Goal: Information Seeking & Learning: Learn about a topic

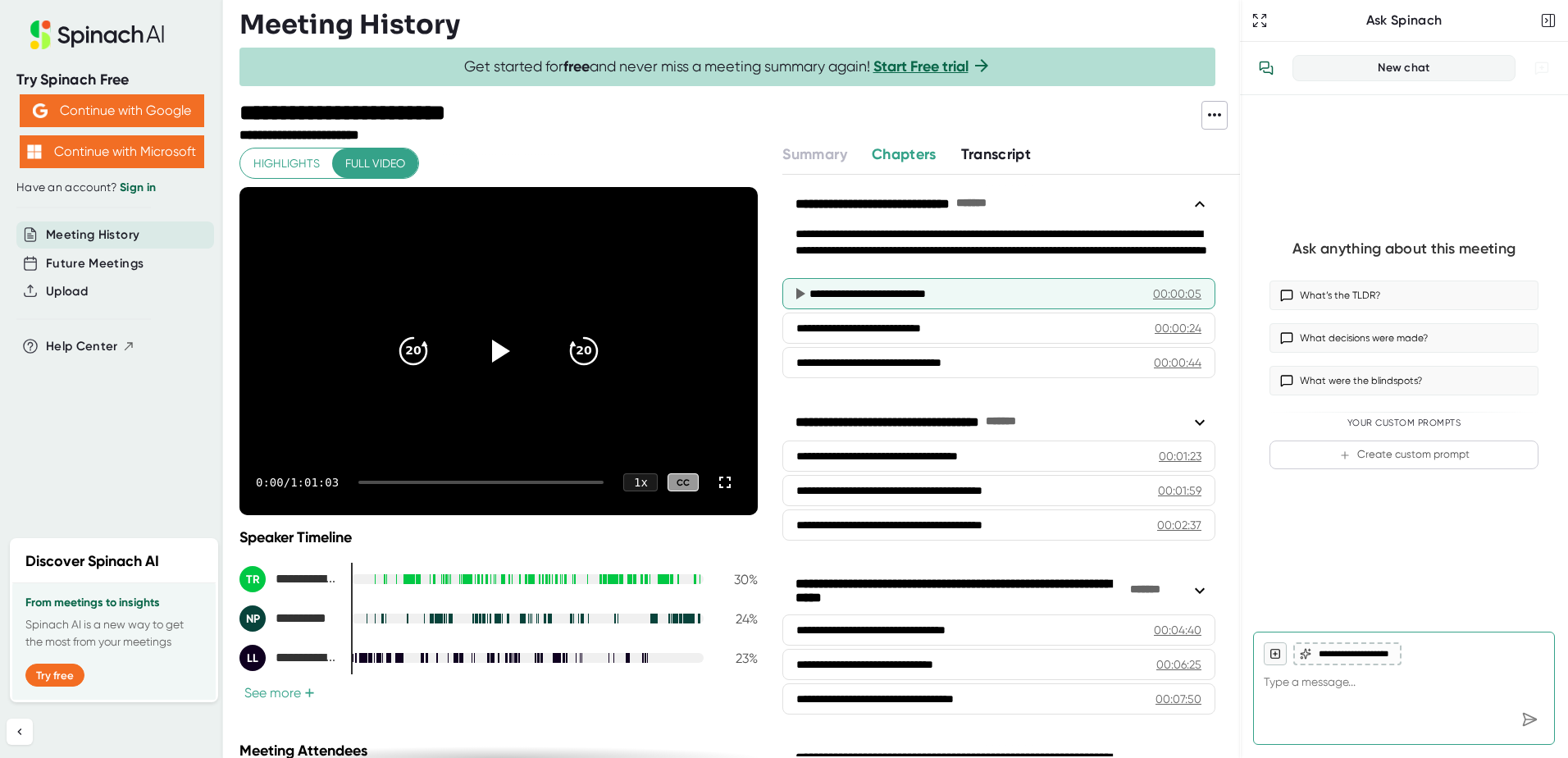
click at [843, 292] on div "**********" at bounding box center [978, 294] width 338 height 17
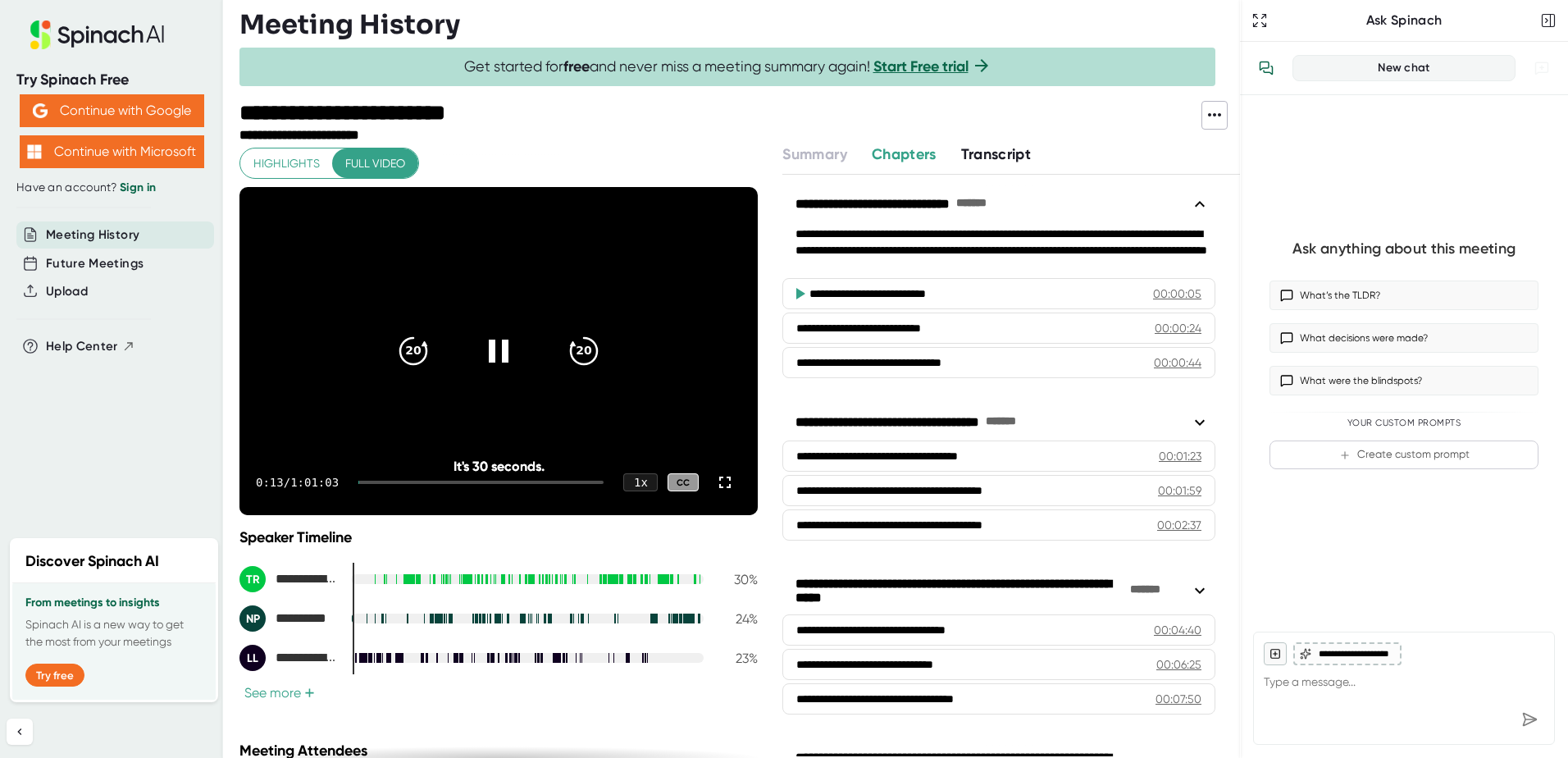
click at [383, 481] on div at bounding box center [481, 483] width 245 height 3
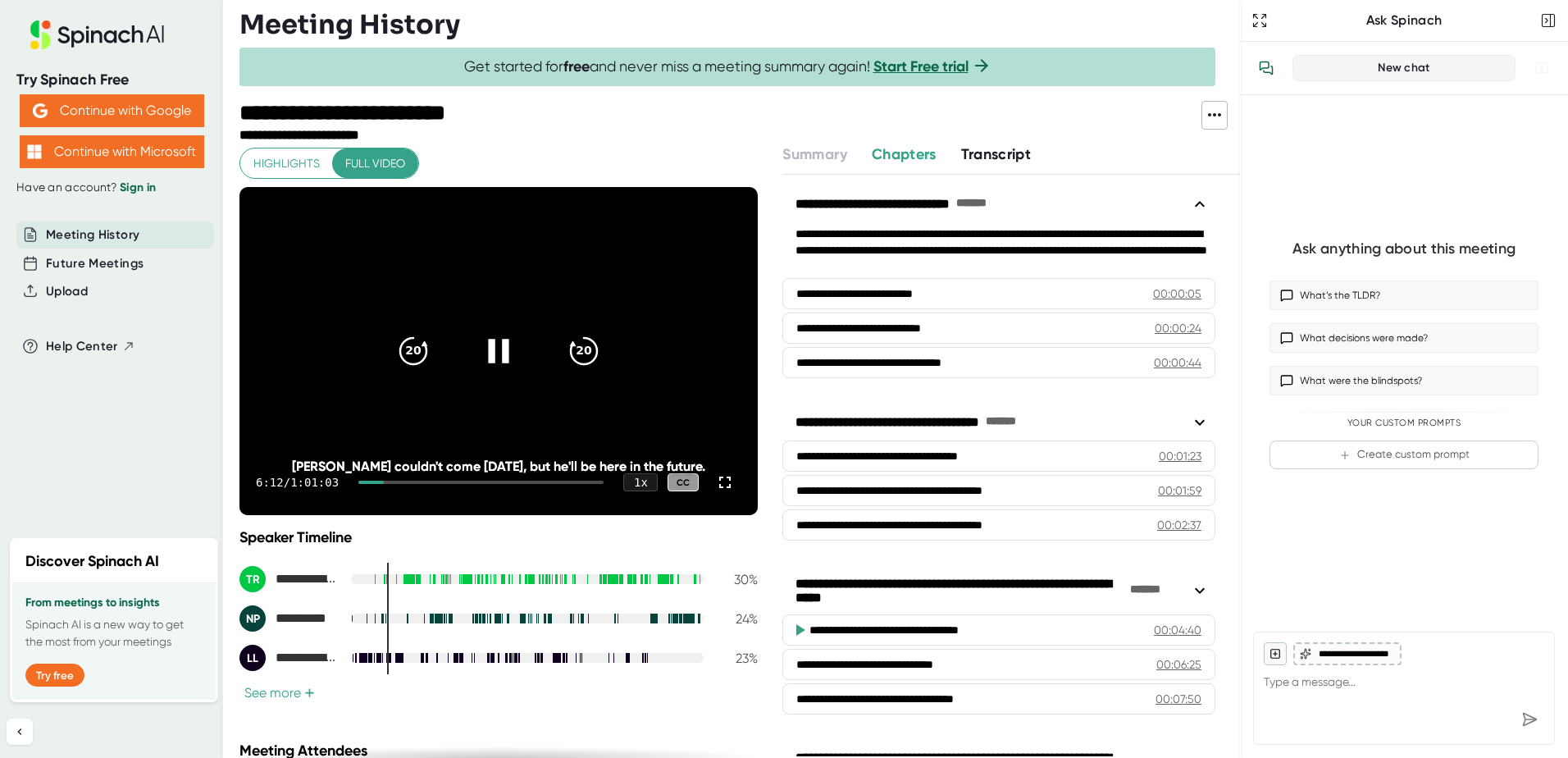
click at [488, 350] on icon at bounding box center [498, 350] width 21 height 24
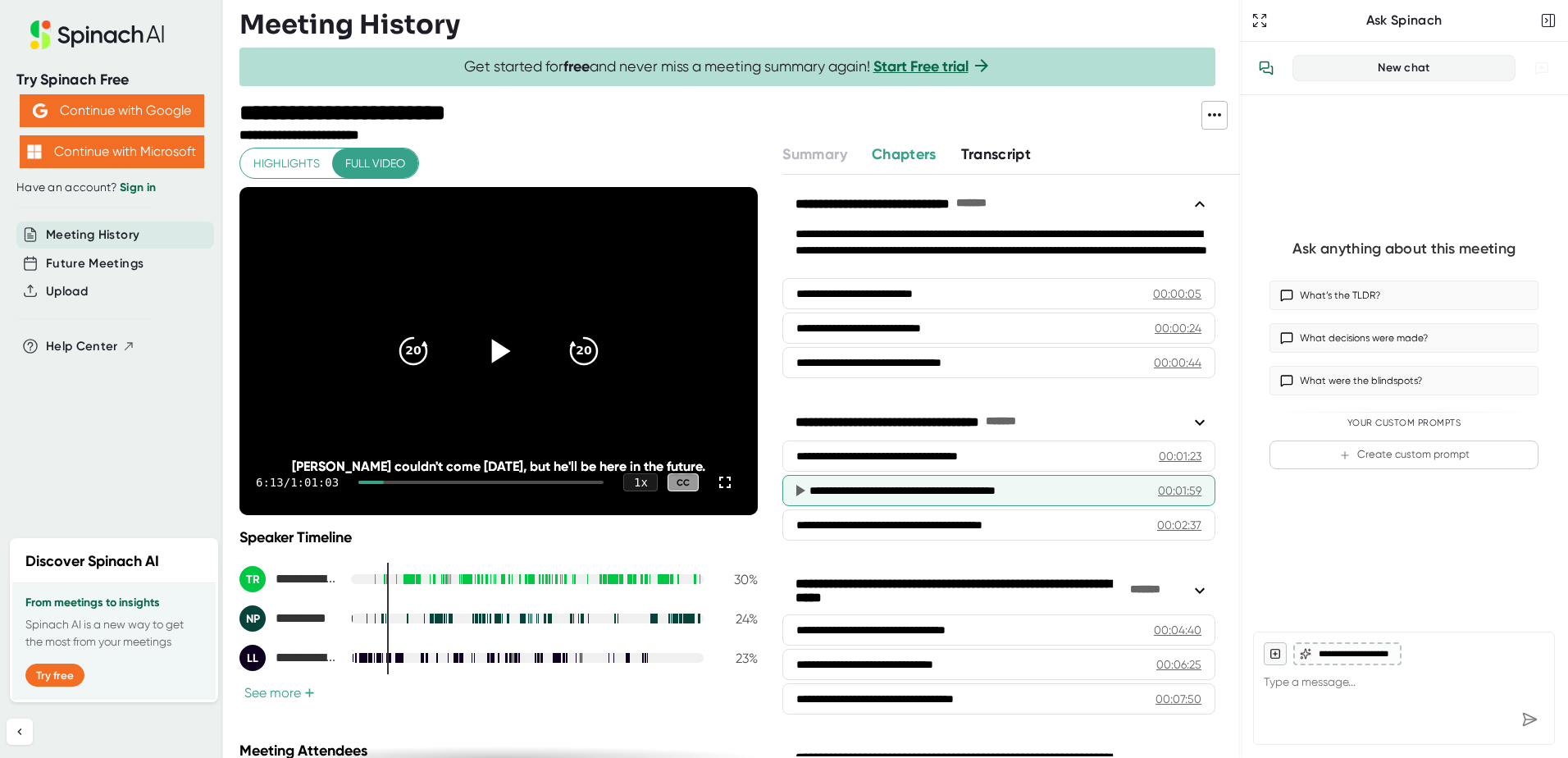
click at [796, 489] on icon at bounding box center [800, 490] width 9 height 12
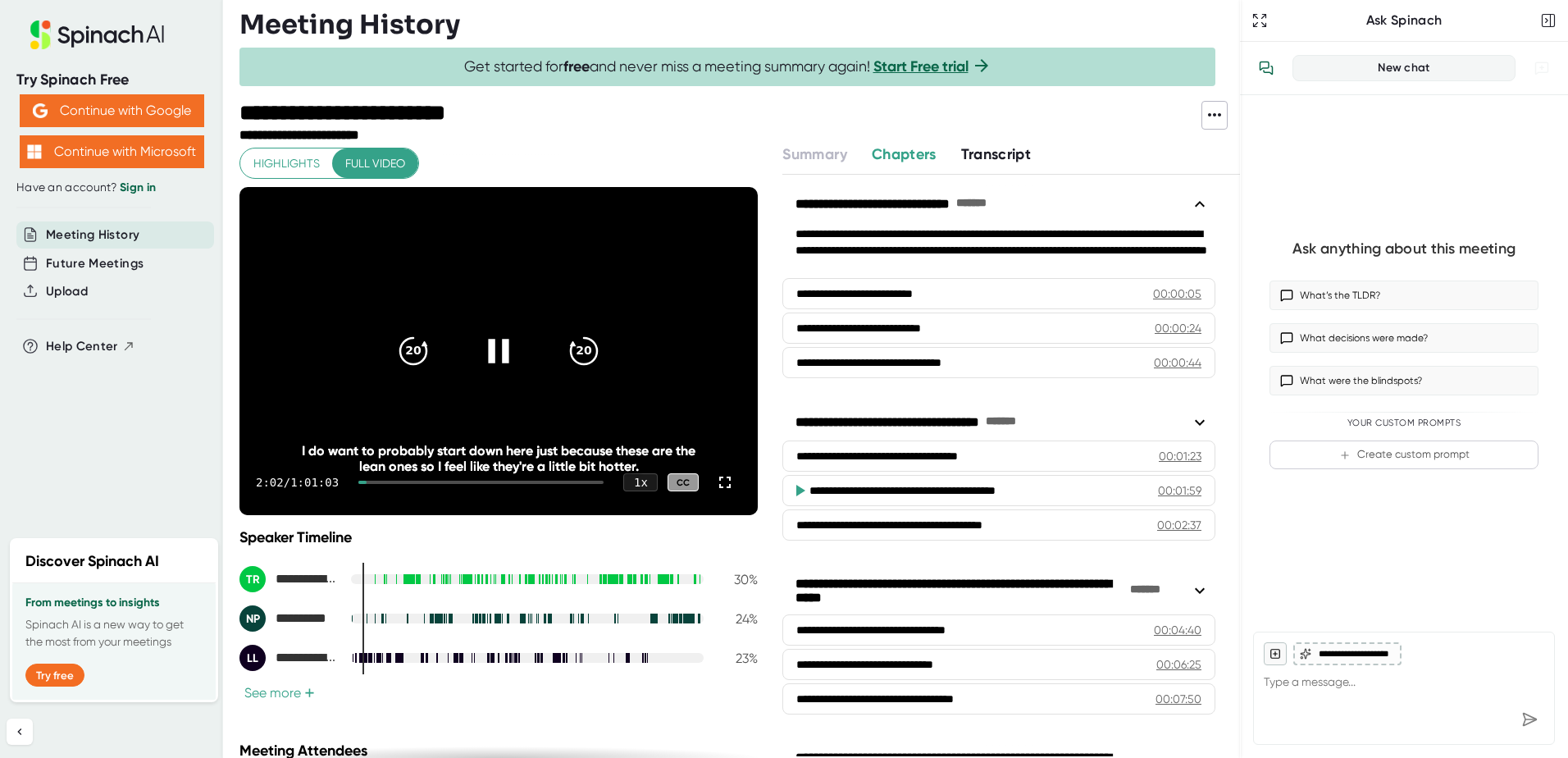
click at [464, 354] on div at bounding box center [498, 350] width 69 height 69
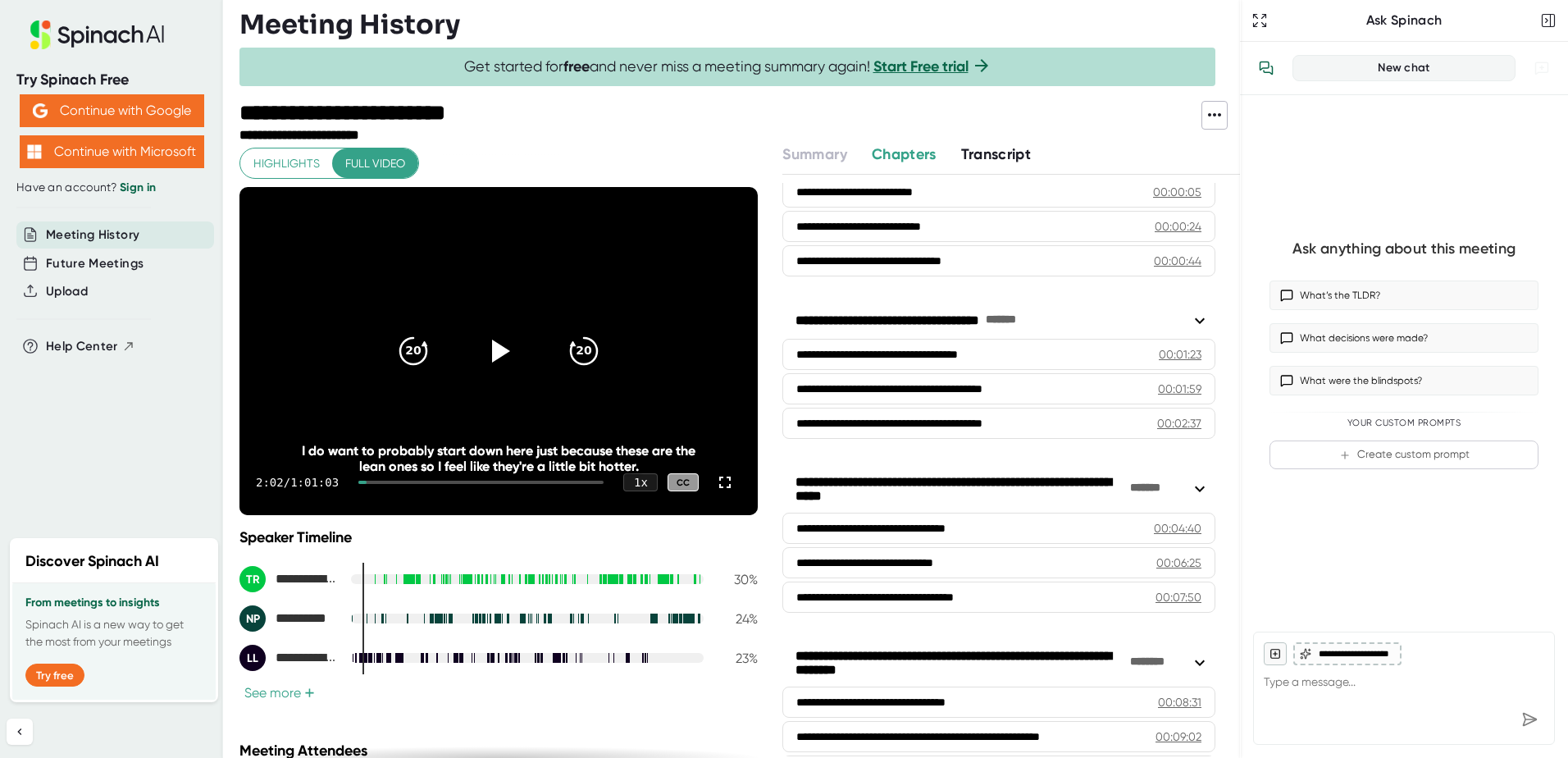
scroll to position [246, 0]
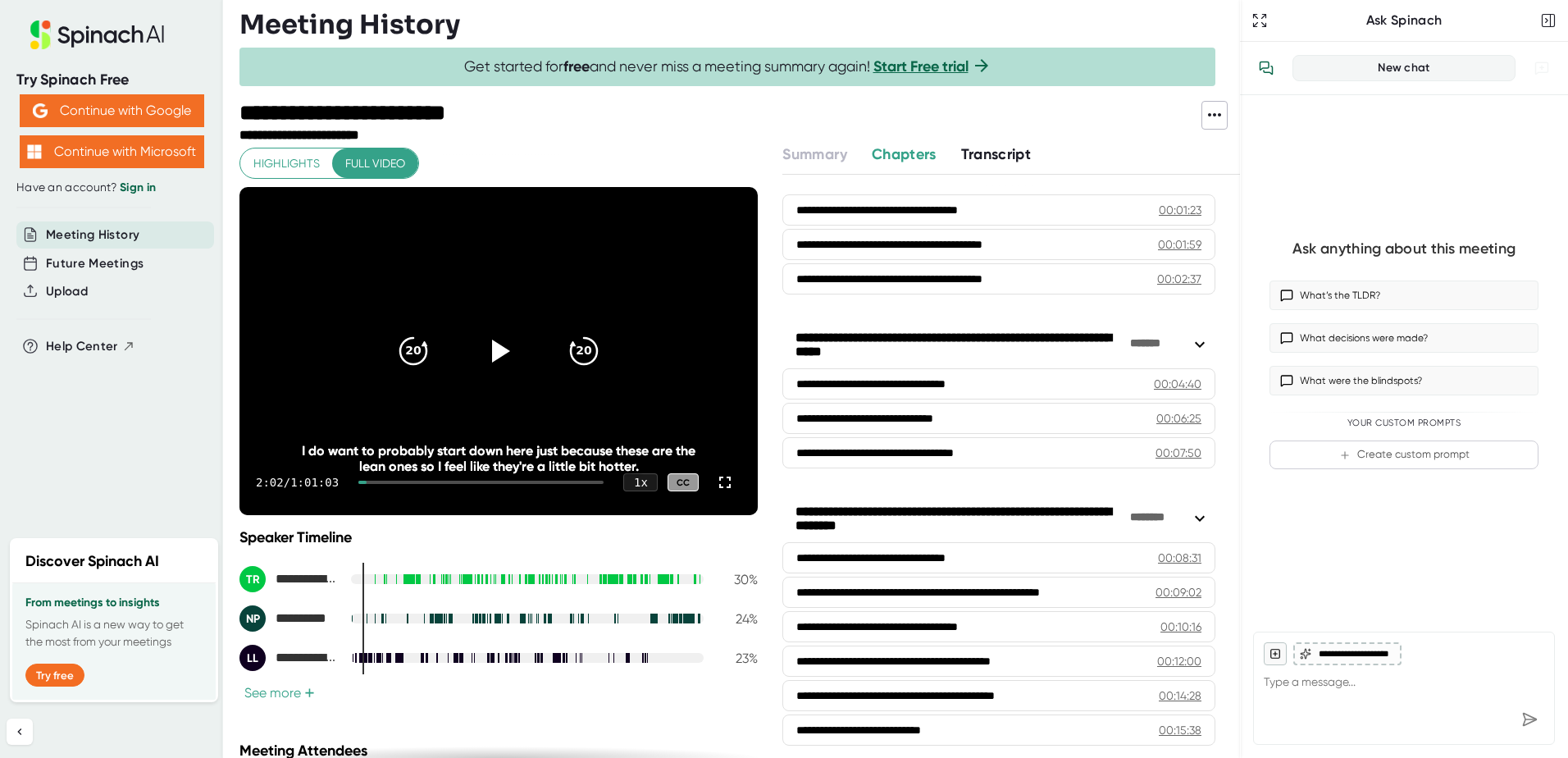
type textarea "x"
